Goal: Information Seeking & Learning: Learn about a topic

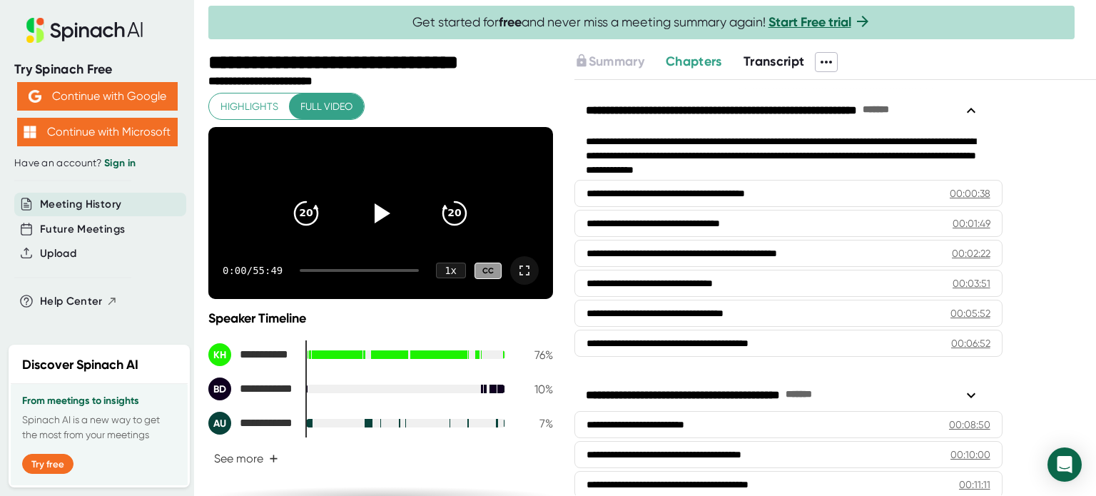
click at [516, 279] on icon at bounding box center [524, 270] width 17 height 17
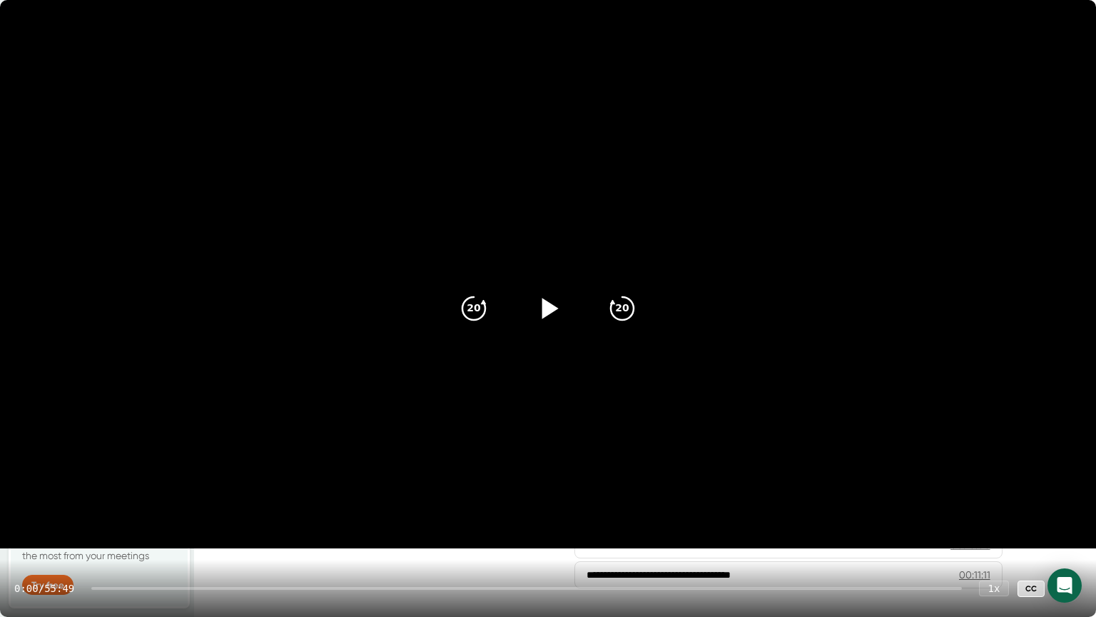
click at [551, 312] on icon at bounding box center [548, 309] width 36 height 36
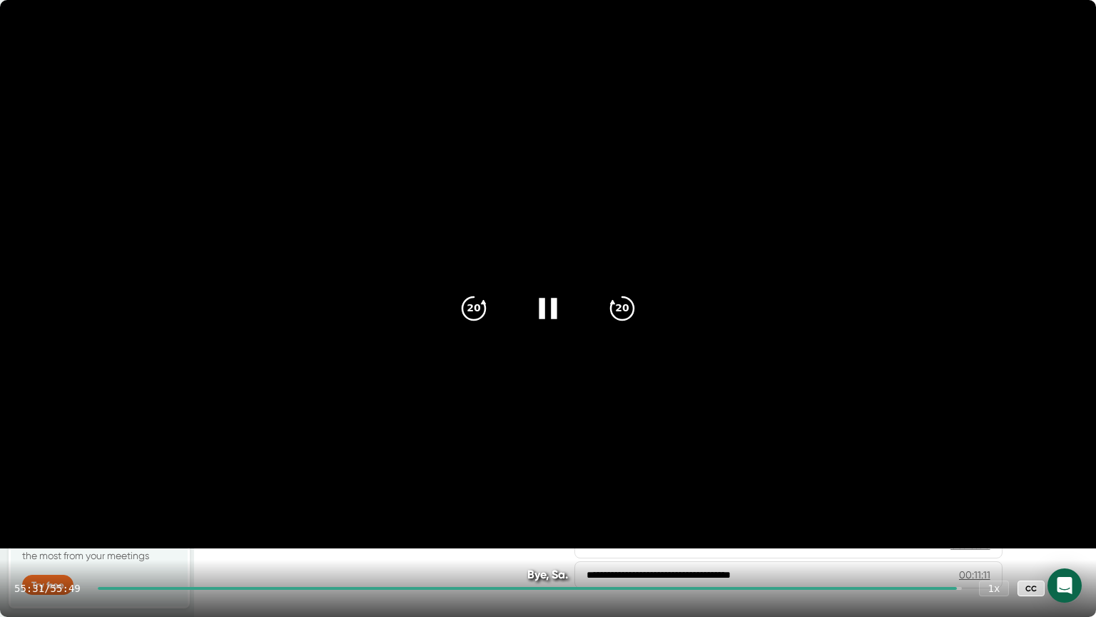
click at [1067, 495] on icon at bounding box center [1067, 588] width 17 height 17
